Goal: Check status: Check status

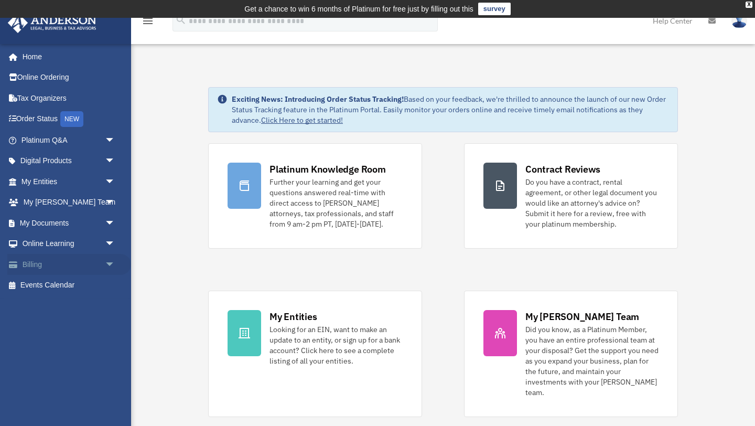
click at [105, 262] on span "arrow_drop_down" at bounding box center [115, 264] width 21 height 21
click at [62, 285] on link "$ Open Invoices" at bounding box center [73, 285] width 116 height 21
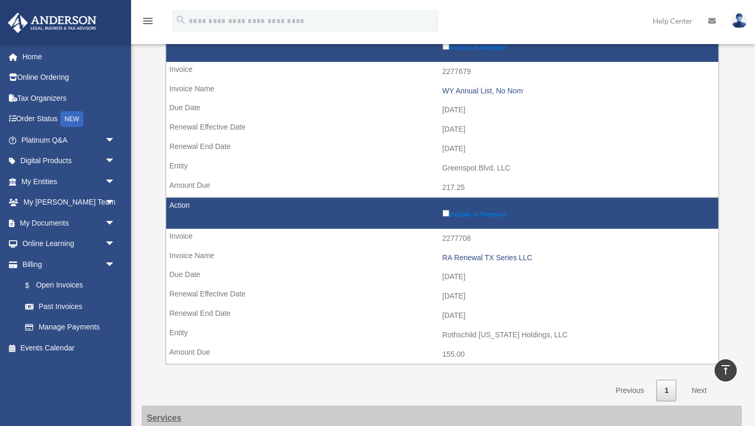
scroll to position [155, 0]
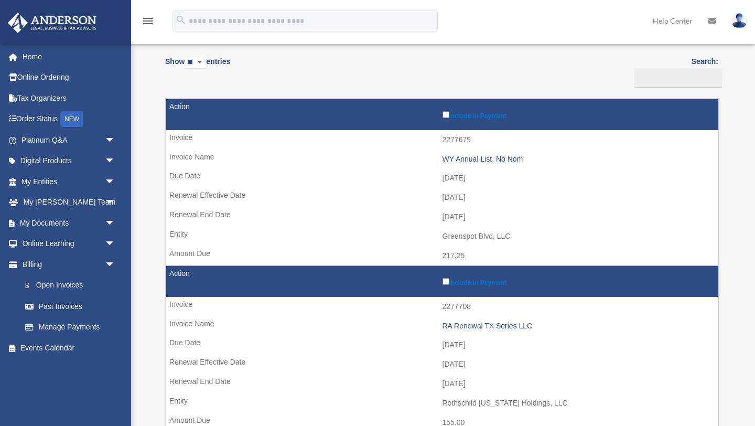
scroll to position [125, 0]
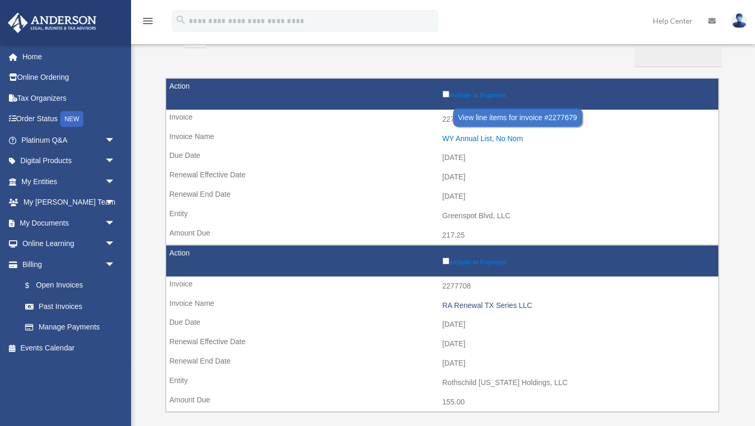
click at [481, 140] on div "WY Annual List, No Nom" at bounding box center [577, 138] width 271 height 9
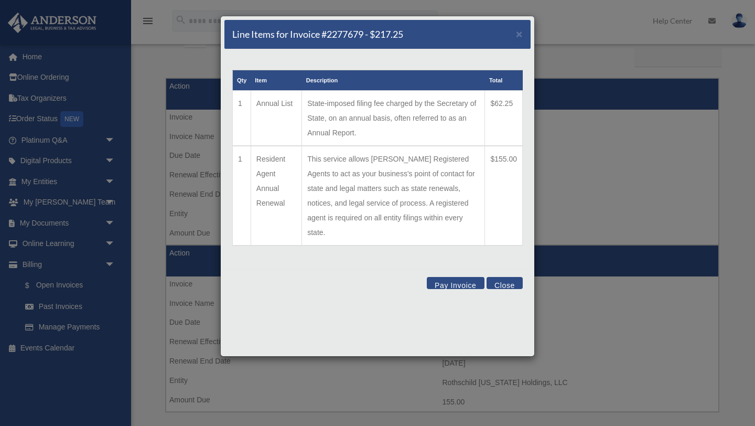
click at [518, 40] on div "Line Items for Invoice #2277679 - $217.25 ×" at bounding box center [377, 34] width 306 height 29
click at [519, 33] on span "×" at bounding box center [519, 34] width 7 height 12
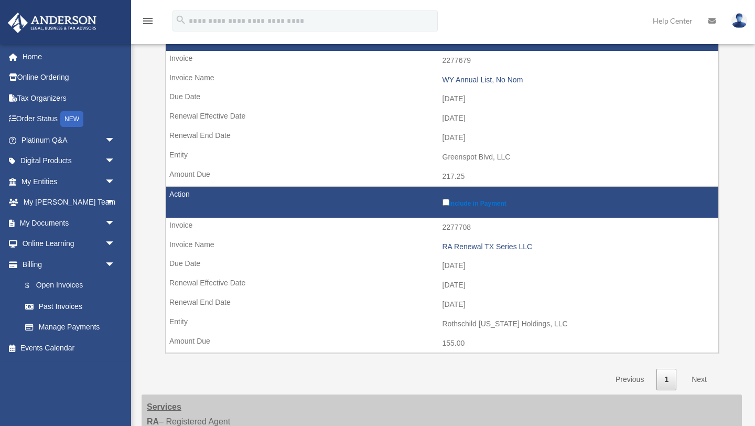
scroll to position [192, 0]
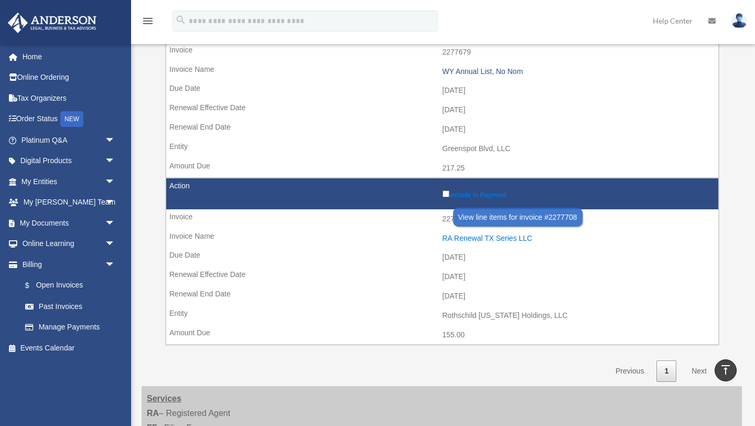
click at [500, 239] on div "RA Renewal TX Series LLC" at bounding box center [577, 238] width 271 height 9
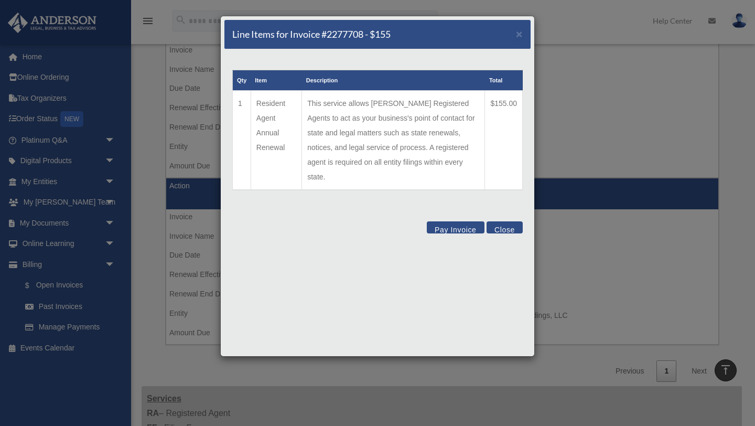
click at [517, 221] on button "Close" at bounding box center [504, 227] width 36 height 12
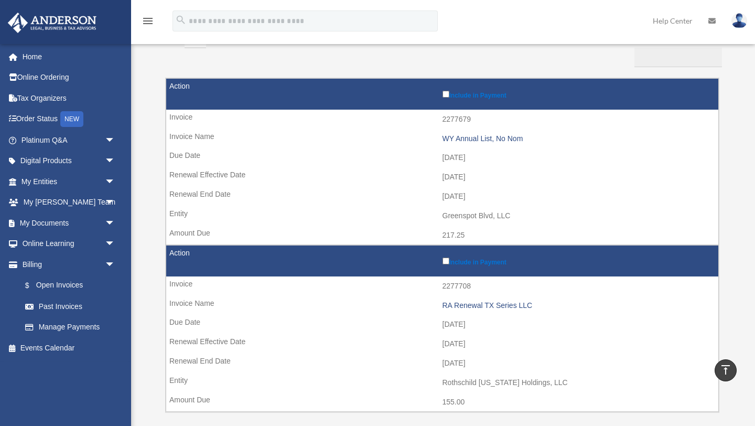
scroll to position [0, 0]
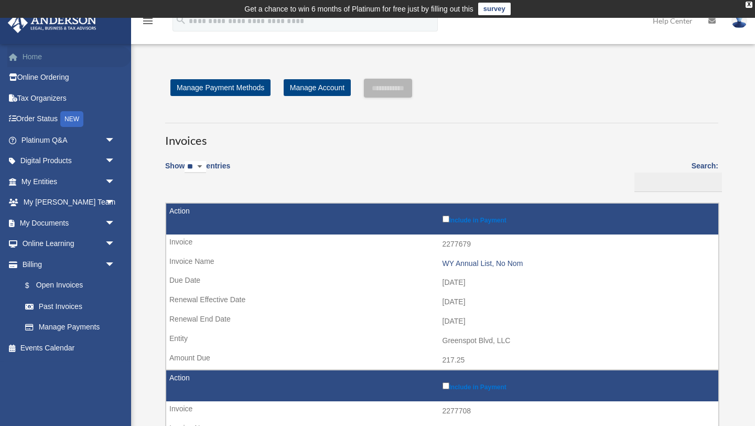
click at [33, 59] on link "Home" at bounding box center [69, 56] width 124 height 21
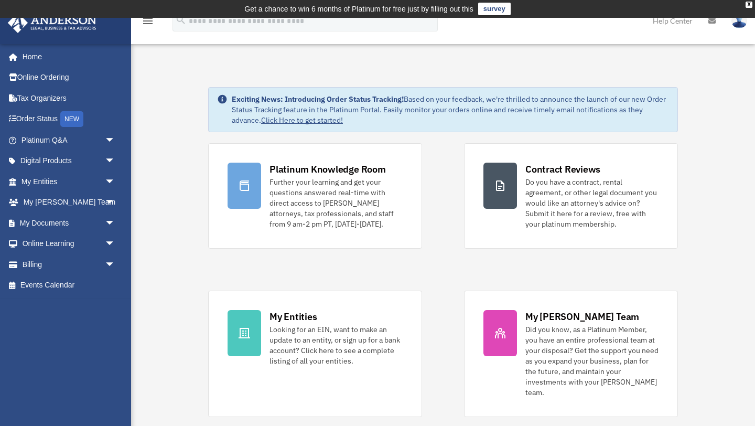
click at [72, 30] on img at bounding box center [52, 23] width 95 height 20
click at [749, 5] on div "X" at bounding box center [748, 5] width 7 height 6
